Goal: Book appointment/travel/reservation

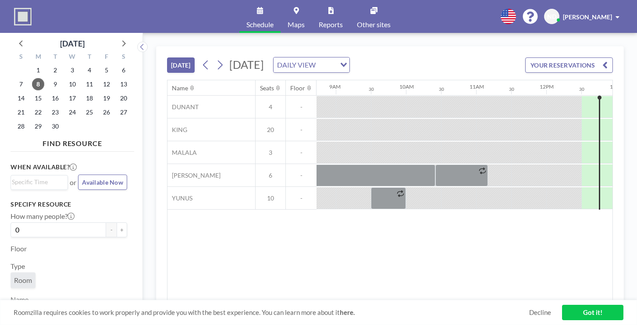
scroll to position [0, 684]
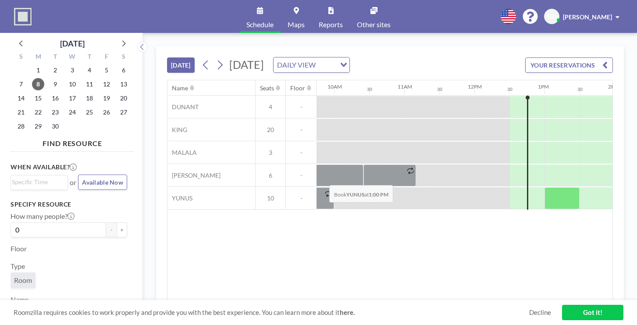
click at [544, 187] on div at bounding box center [561, 198] width 35 height 22
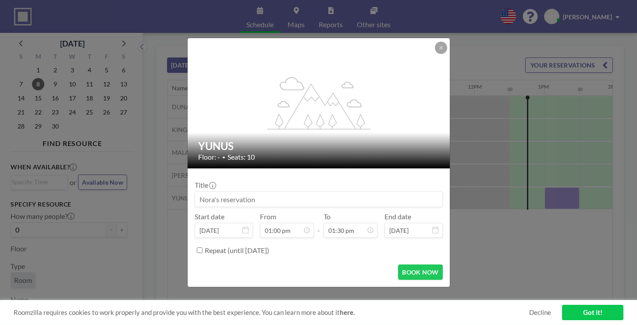
click at [284, 194] on input at bounding box center [318, 199] width 247 height 15
type input "Sprint Planning"
click at [402, 264] on button "BOOK NOW" at bounding box center [420, 271] width 44 height 15
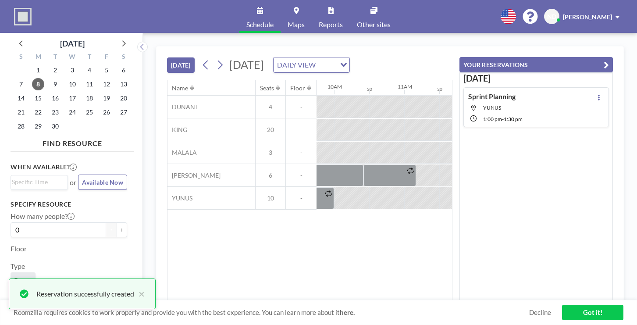
scroll to position [0, 0]
click at [544, 187] on div at bounding box center [561, 198] width 35 height 22
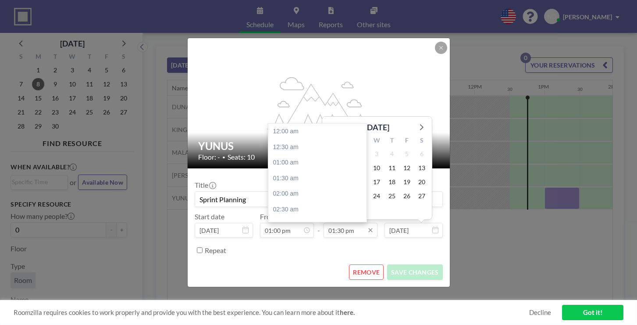
scroll to position [378, 0]
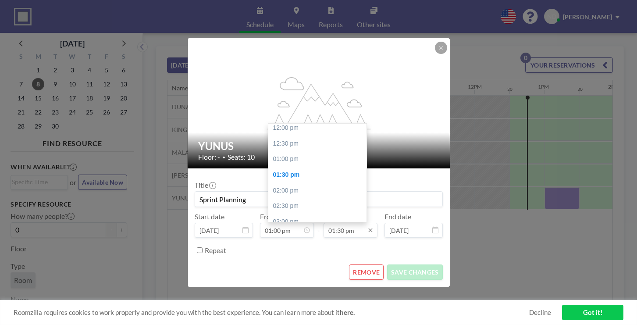
click at [347, 223] on input "01:30 pm" at bounding box center [350, 230] width 54 height 15
click at [295, 183] on div "02:00 pm" at bounding box center [317, 191] width 98 height 16
type input "02:00 pm"
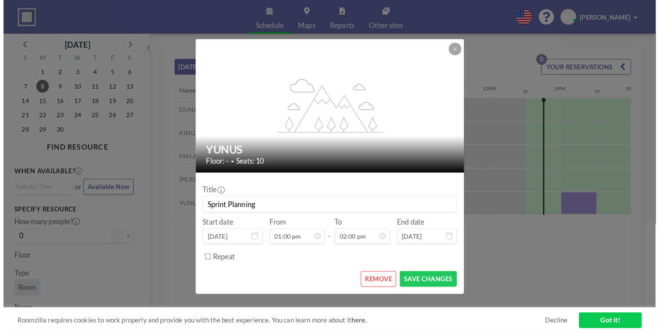
scroll to position [392, 0]
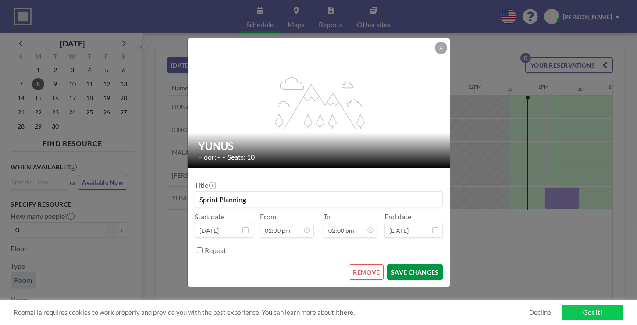
click at [394, 264] on button "SAVE CHANGES" at bounding box center [414, 271] width 55 height 15
